Goal: Task Accomplishment & Management: Use online tool/utility

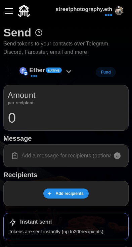
click at [50, 70] on span "Native" at bounding box center [53, 70] width 11 height 5
click at [66, 73] on icon at bounding box center [69, 72] width 8 height 8
click at [25, 68] on img at bounding box center [22, 70] width 7 height 7
click at [70, 195] on span "Add recipients" at bounding box center [69, 193] width 28 height 9
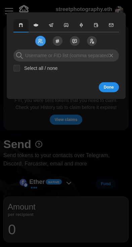
click at [19, 70] on input "Select all / none" at bounding box center [16, 68] width 7 height 7
click at [22, 66] on label "Select all / none" at bounding box center [38, 68] width 37 height 7
click at [20, 66] on input "Select all / none" at bounding box center [16, 68] width 7 height 7
checkbox input "false"
click at [93, 44] on span "Send to Followers" at bounding box center [92, 41] width 14 height 14
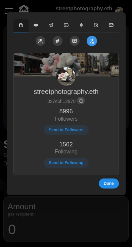
click at [71, 131] on span "Send to Followers" at bounding box center [66, 129] width 34 height 9
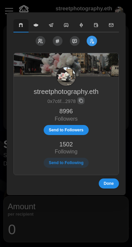
click at [73, 130] on span "Send to Followers" at bounding box center [66, 129] width 34 height 9
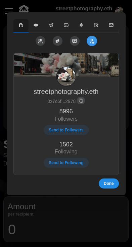
click at [72, 126] on span "Send to Followers" at bounding box center [66, 129] width 34 height 9
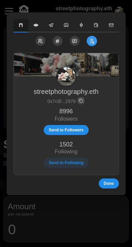
click at [109, 181] on span "Done" at bounding box center [108, 183] width 10 height 9
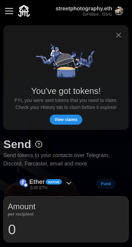
click at [70, 119] on span "View claims" at bounding box center [66, 119] width 23 height 9
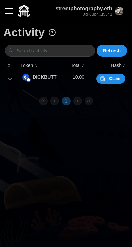
click at [112, 77] on span "Claim" at bounding box center [114, 78] width 11 height 9
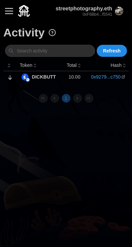
click at [12, 15] on button "button" at bounding box center [8, 10] width 11 height 11
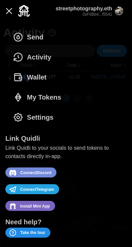
click at [38, 38] on span "Send" at bounding box center [35, 36] width 16 height 19
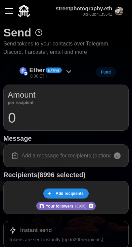
click at [68, 72] on icon at bounding box center [69, 72] width 8 height 8
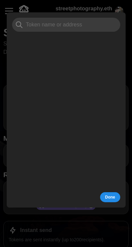
click at [109, 197] on span "Done" at bounding box center [109, 197] width 10 height 9
